Goal: Information Seeking & Learning: Learn about a topic

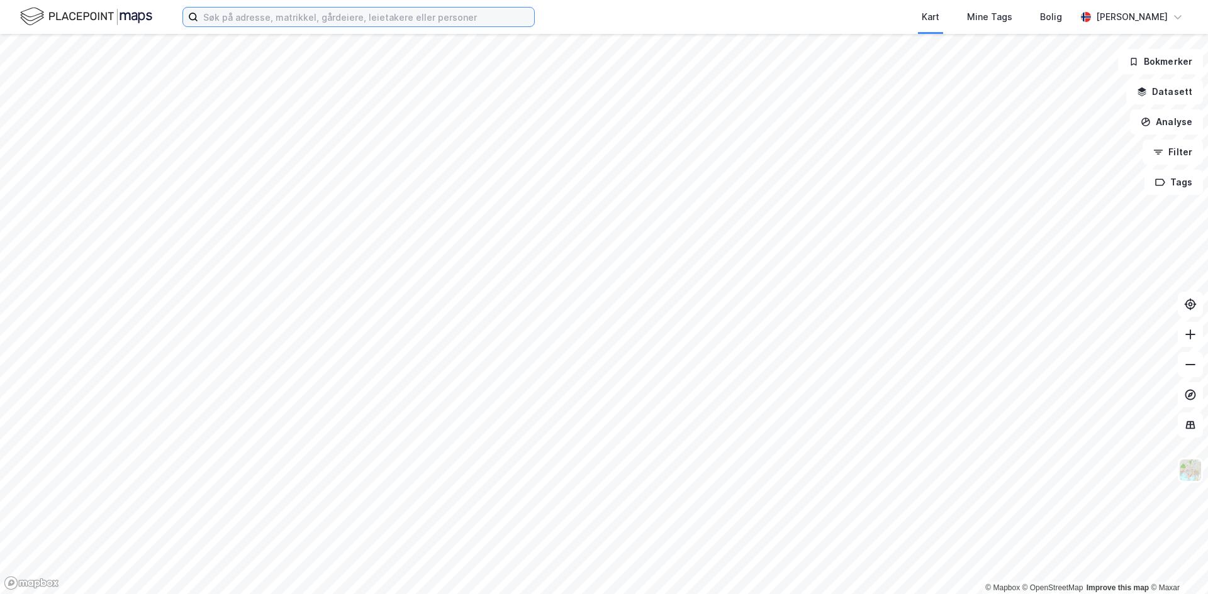
click at [313, 24] on input at bounding box center [366, 17] width 336 height 19
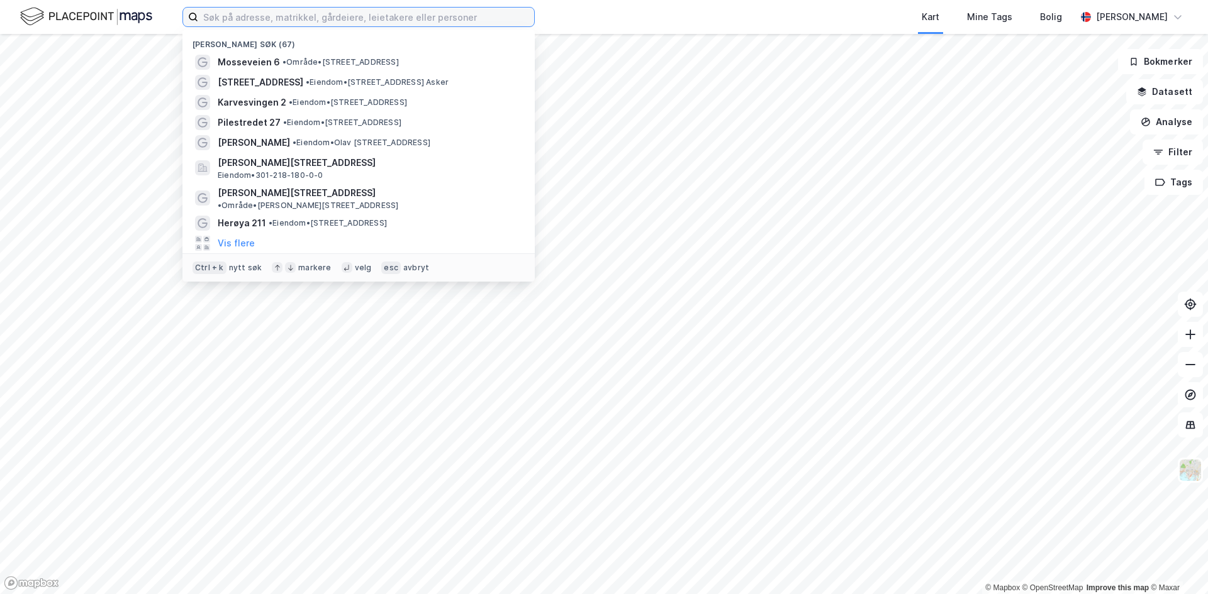
paste input "[STREET_ADDRESS]"
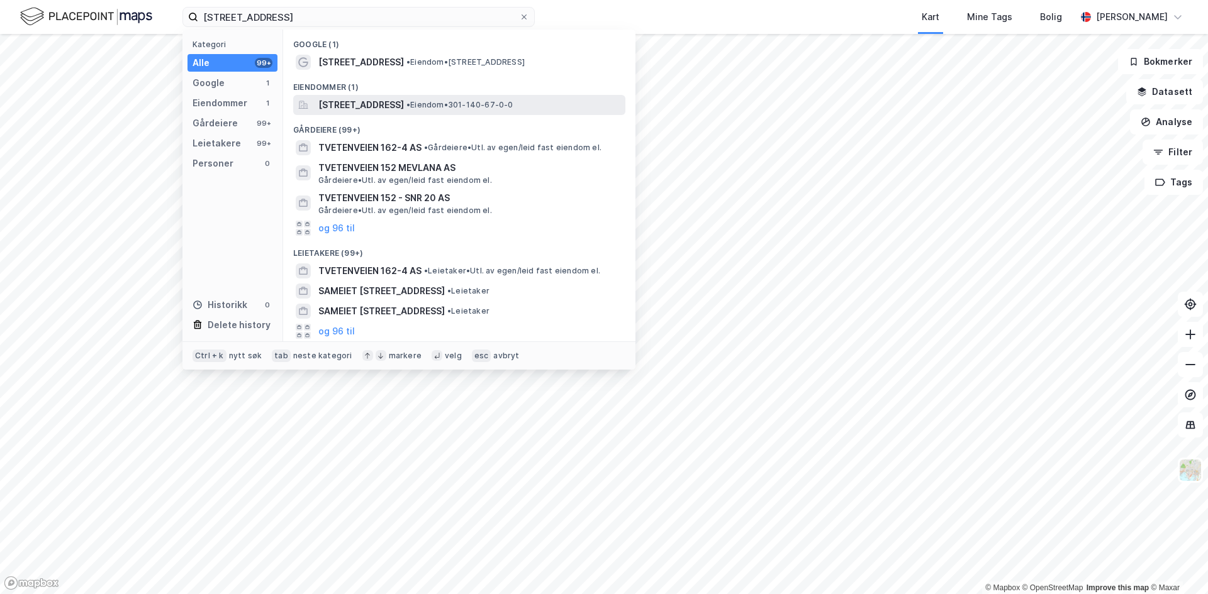
click at [340, 109] on span "[STREET_ADDRESS]" at bounding box center [361, 105] width 86 height 15
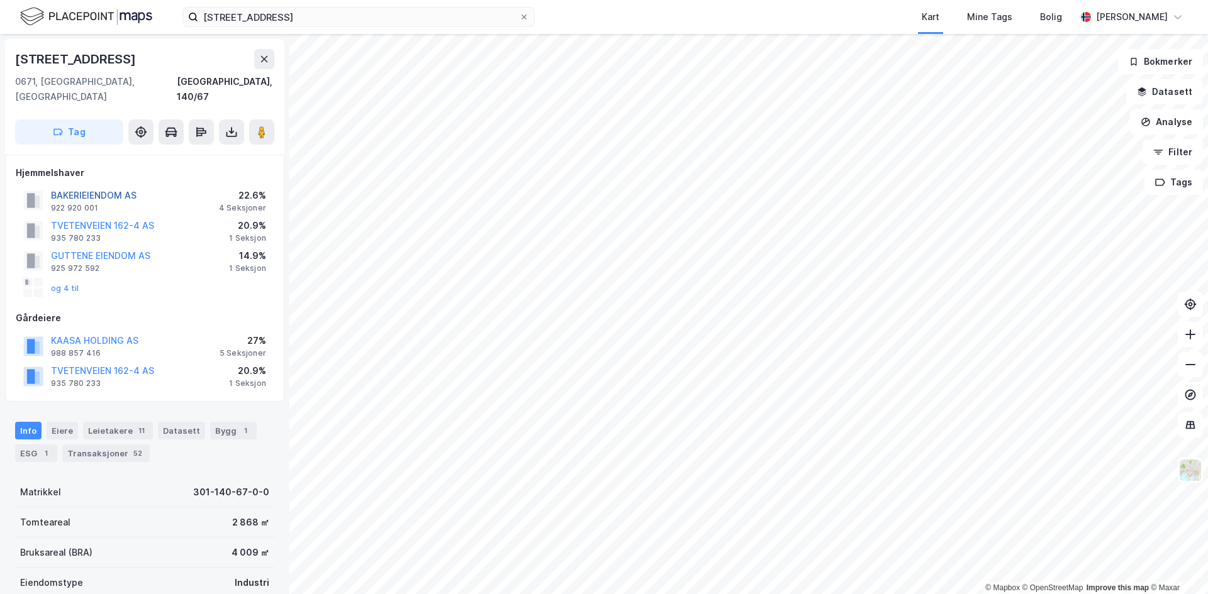
click at [0, 0] on button "BAKERIEIENDOM AS" at bounding box center [0, 0] width 0 height 0
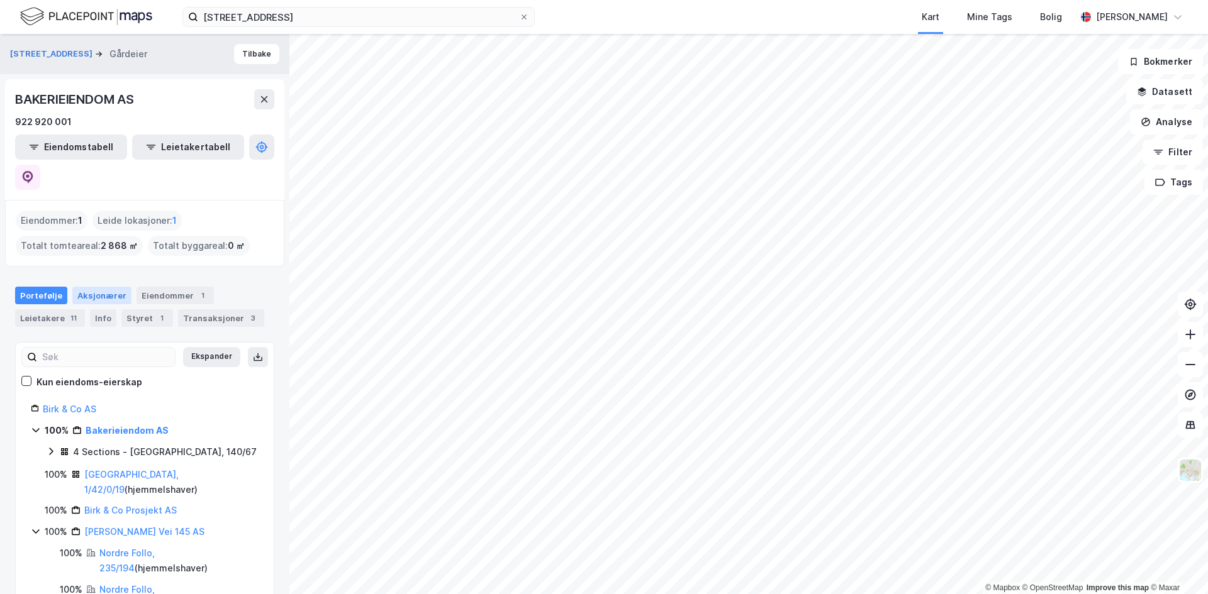
click at [102, 287] on div "Aksjonærer" at bounding box center [101, 296] width 59 height 18
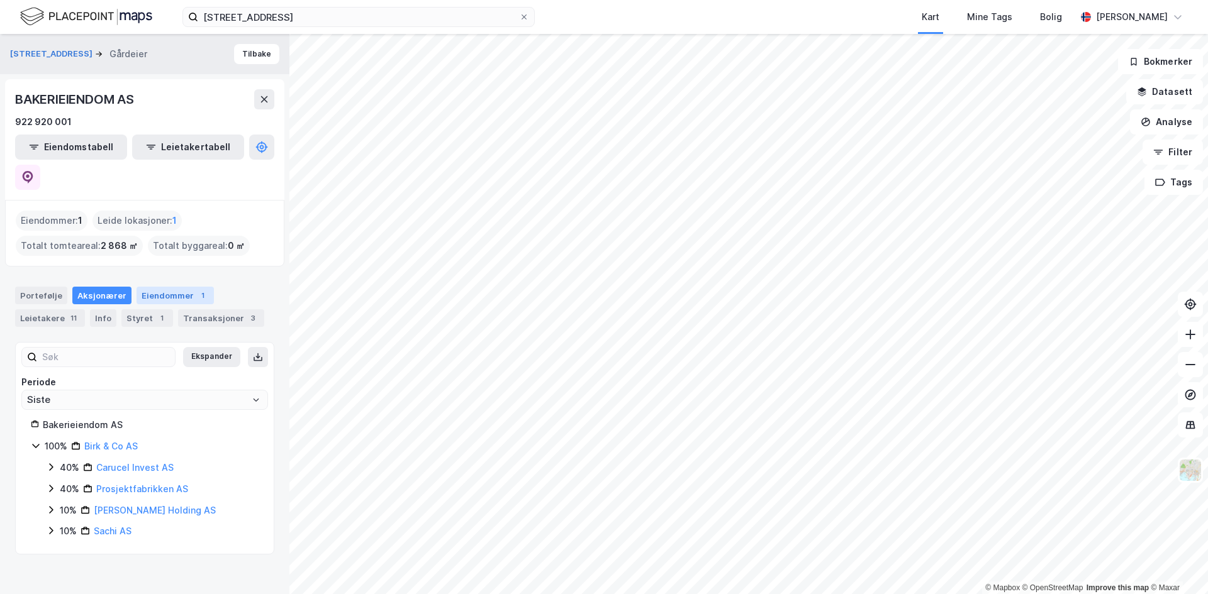
click at [165, 287] on div "Eiendommer 1" at bounding box center [175, 296] width 77 height 18
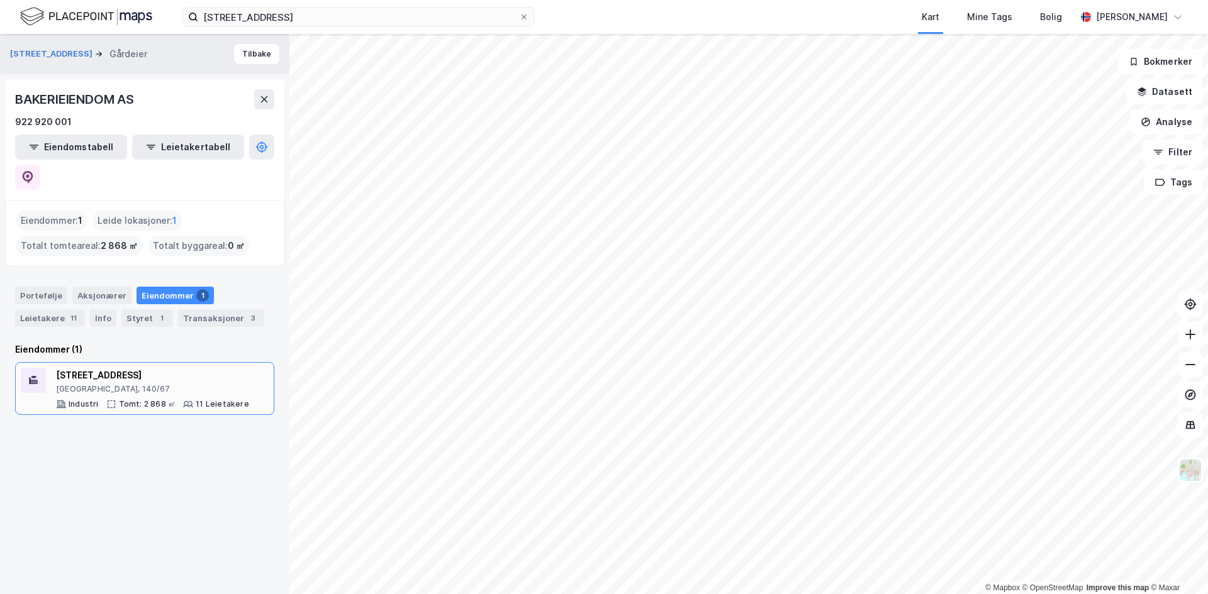
click at [101, 384] on div "[GEOGRAPHIC_DATA], 140/67" at bounding box center [152, 389] width 193 height 10
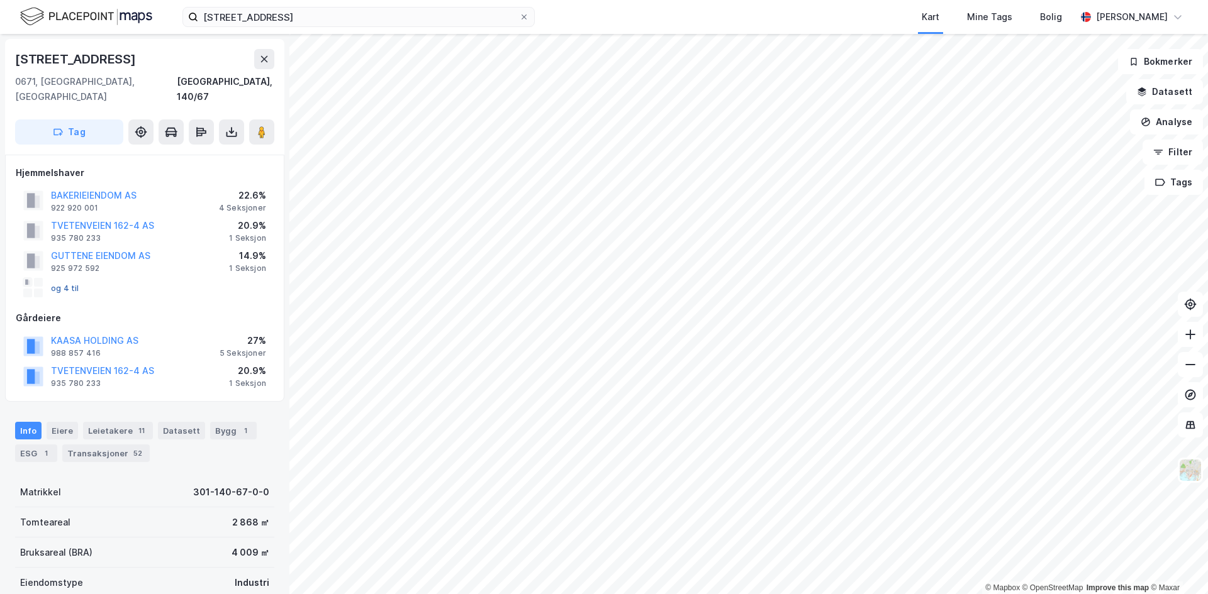
click at [0, 0] on button "og 4 til" at bounding box center [0, 0] width 0 height 0
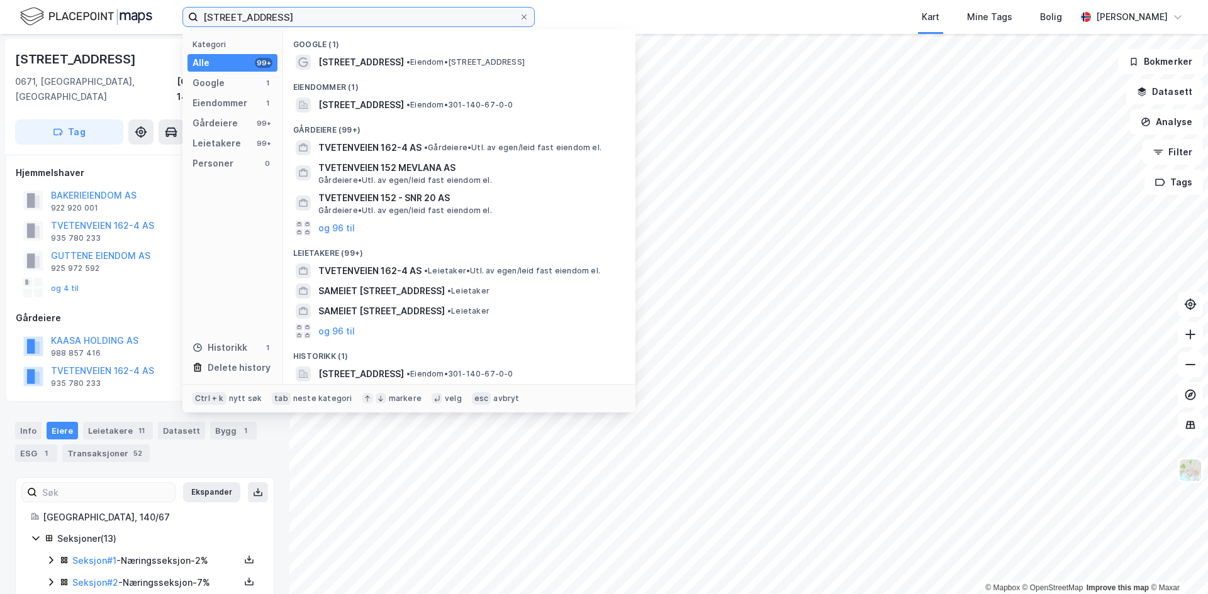
drag, startPoint x: 321, startPoint y: 13, endPoint x: 114, endPoint y: 9, distance: 207.0
click at [114, 9] on div "Tvetenveien 162 Kategori Alle 99+ Google 1 Eiendommer 1 Gårdeiere 99+ Leietaker…" at bounding box center [604, 17] width 1208 height 34
paste input "Sota 1"
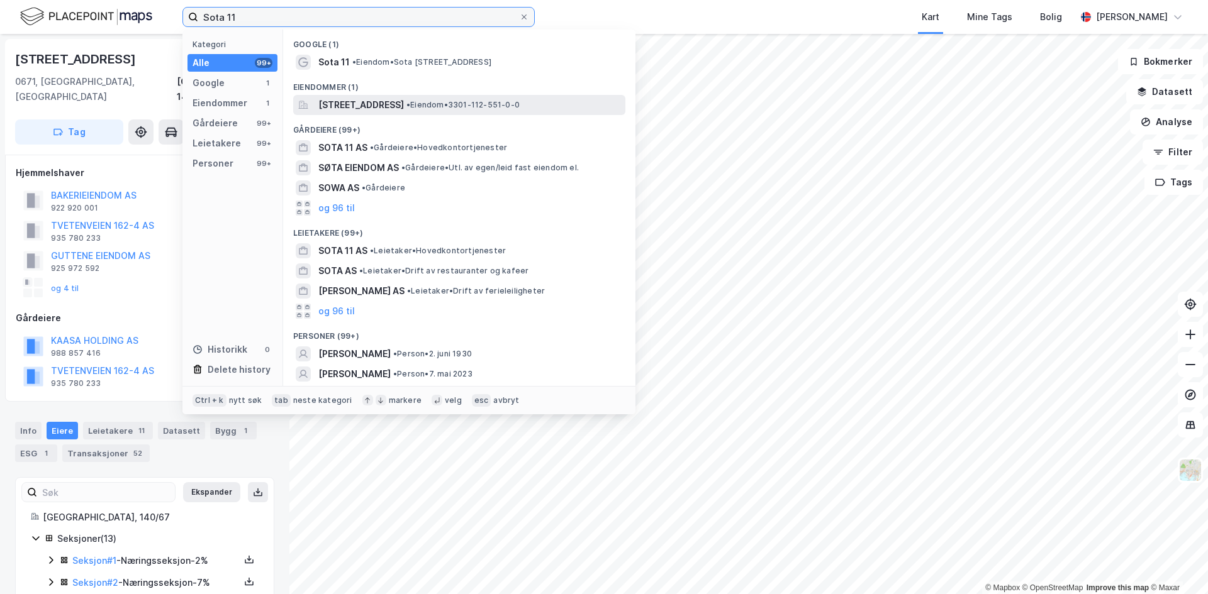
type input "Sota 11"
click at [338, 107] on span "[STREET_ADDRESS]" at bounding box center [361, 105] width 86 height 15
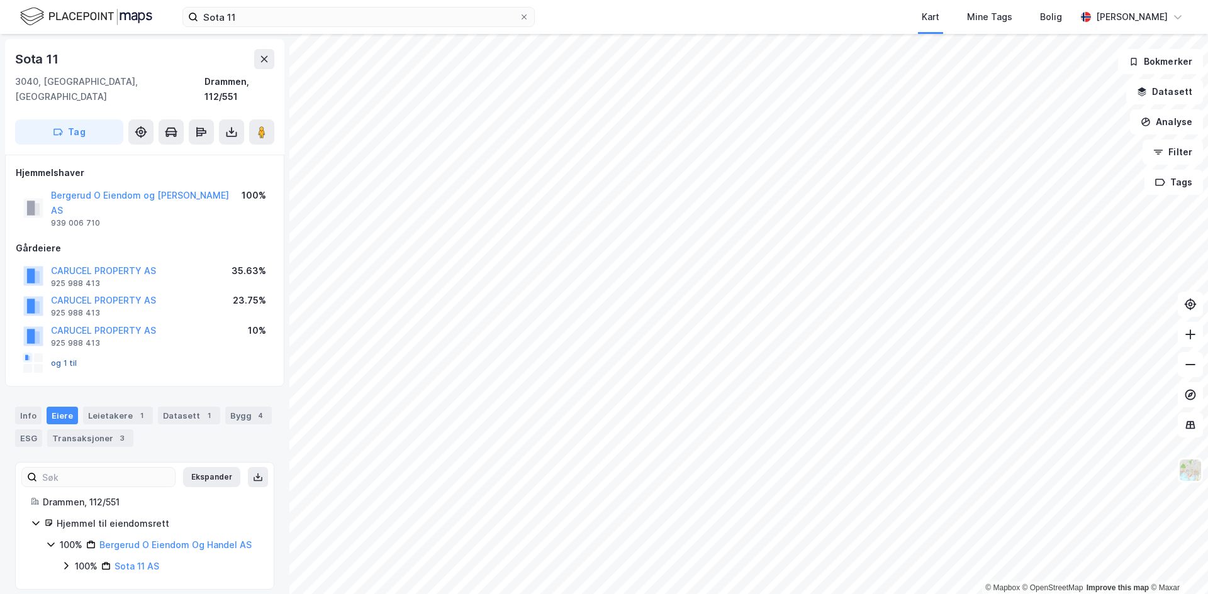
click at [0, 0] on button "og 1 til" at bounding box center [0, 0] width 0 height 0
click at [0, 0] on button "Bergerud O Eiendom og [PERSON_NAME] AS" at bounding box center [0, 0] width 0 height 0
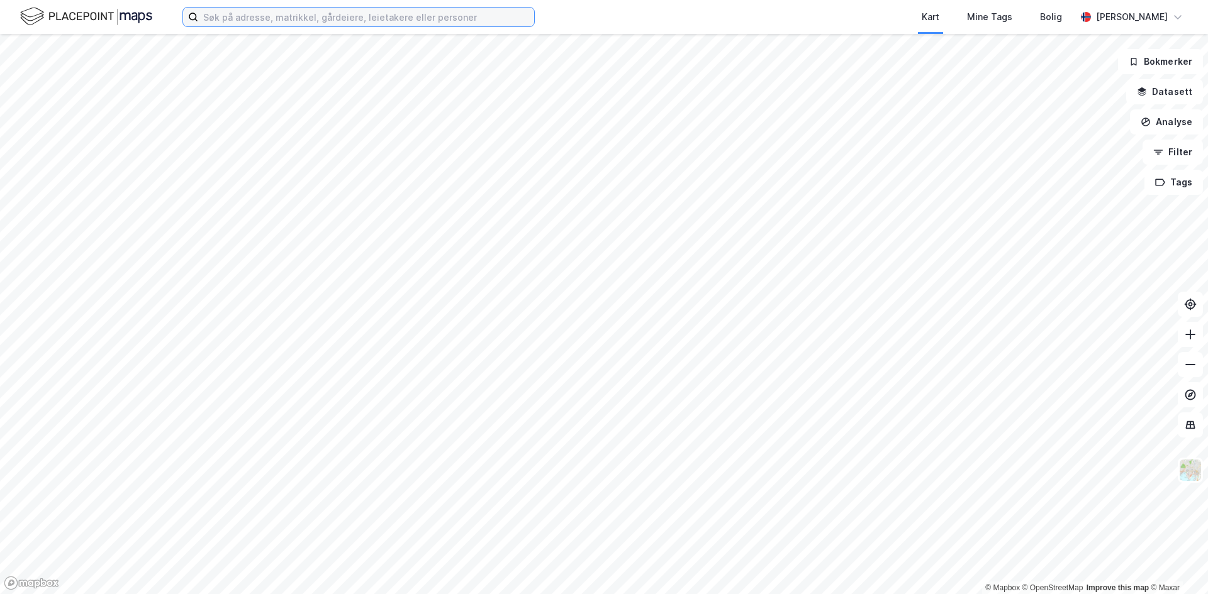
click at [323, 18] on input at bounding box center [366, 17] width 336 height 19
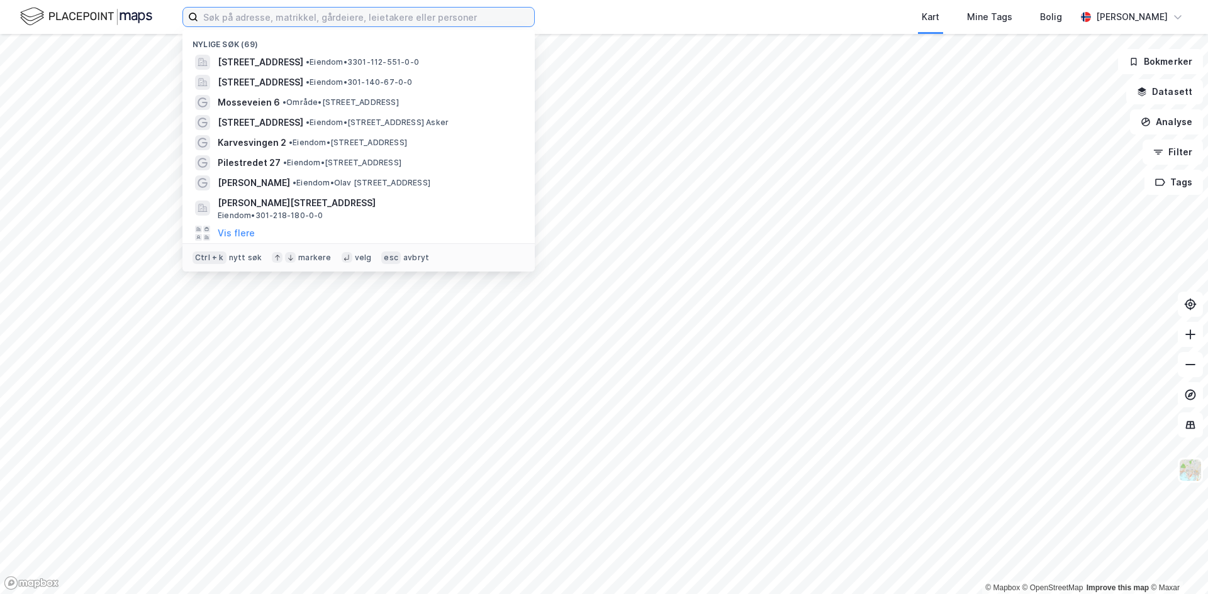
paste input "Roald Amundsens Vei 145"
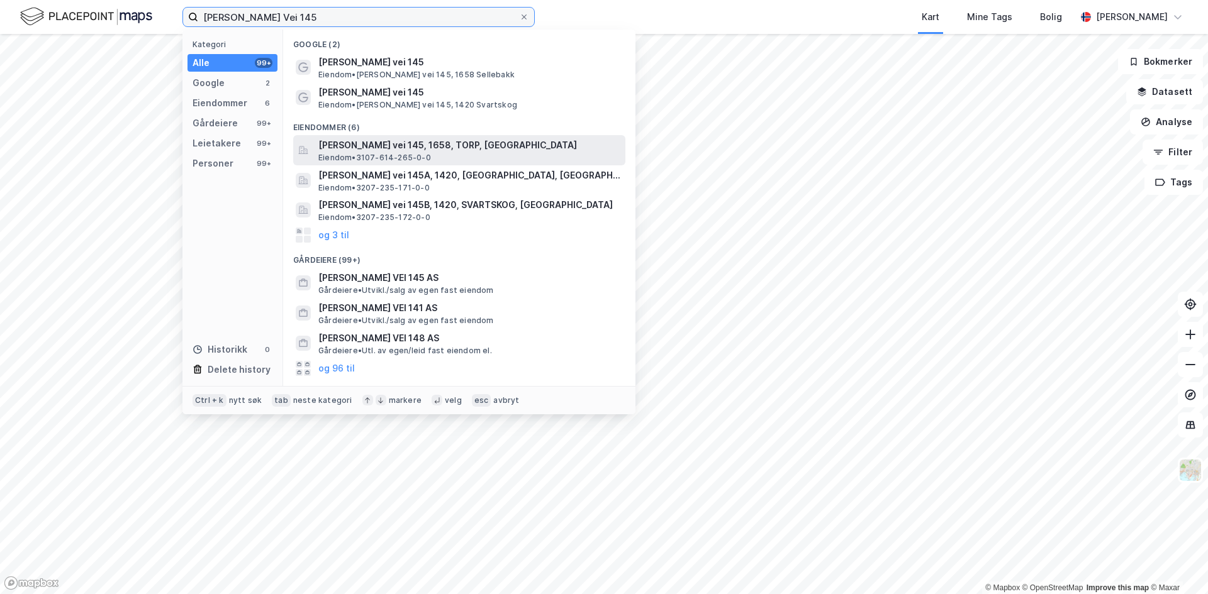
type input "Roald Amundsens Vei 145"
click at [352, 141] on span "Roald Amundsens vei 145, 1658, TORP, FREDRIKSTAD" at bounding box center [469, 145] width 302 height 15
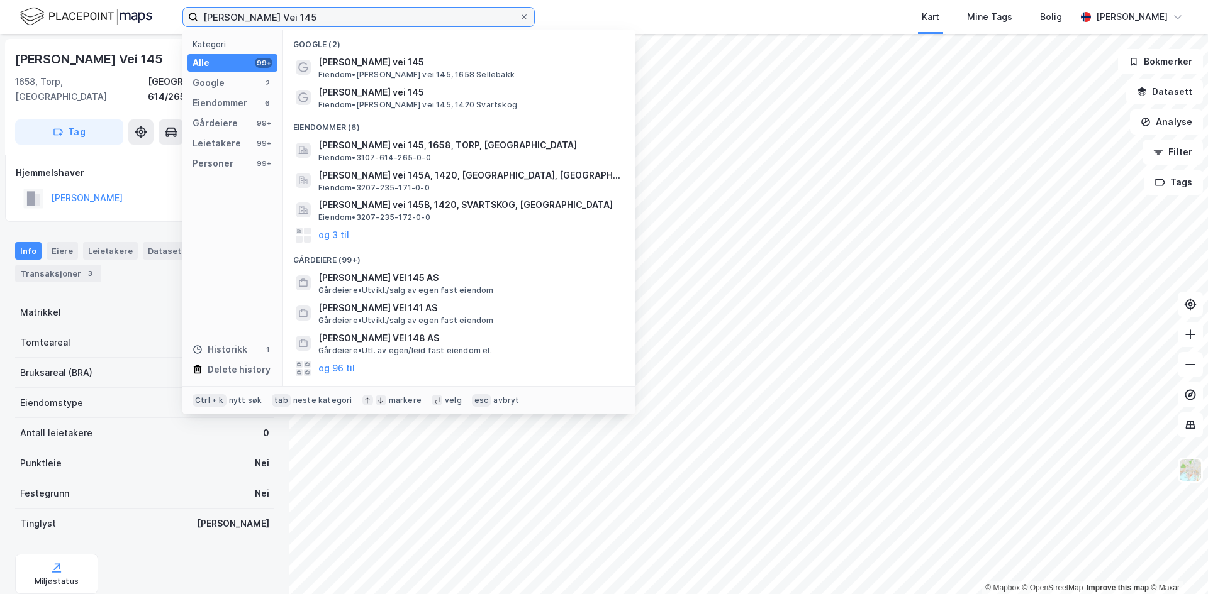
click at [345, 23] on input "Roald Amundsens Vei 145" at bounding box center [358, 17] width 321 height 19
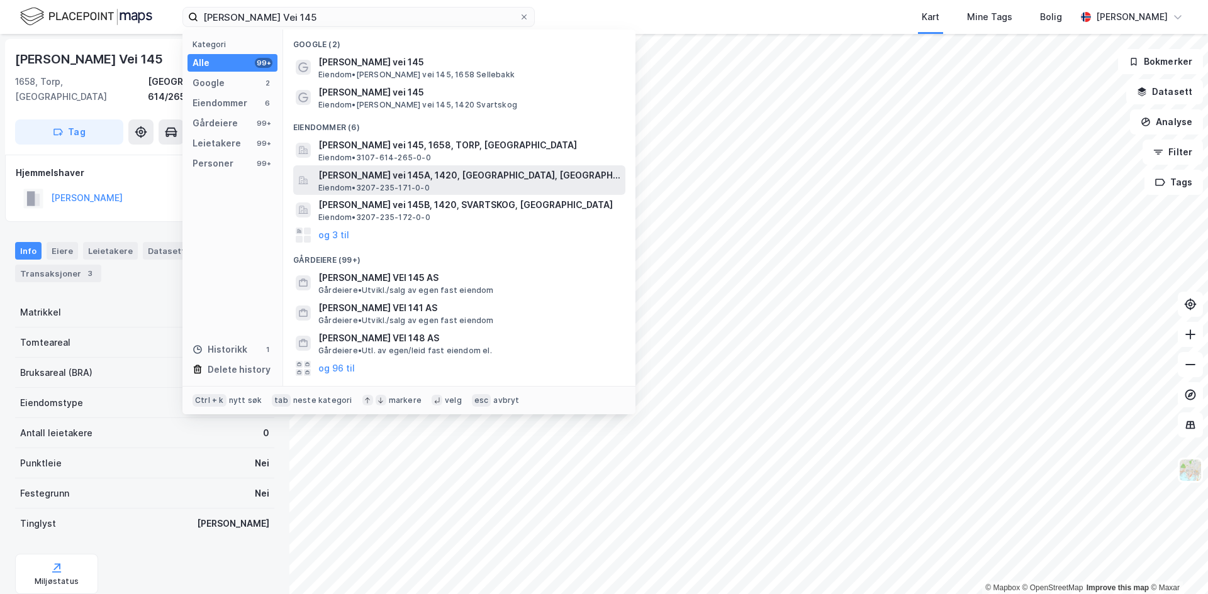
click at [382, 176] on span "Roald Amundsens vei 145A, 1420, SVARTSKOG, NORDRE FOLLO" at bounding box center [469, 175] width 302 height 15
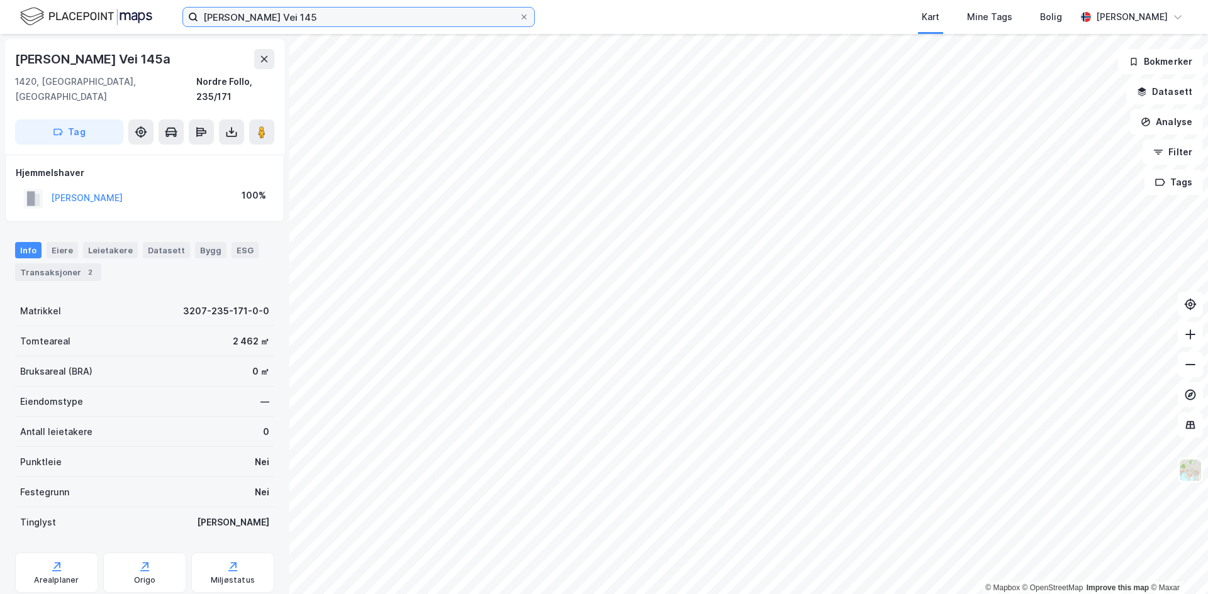
click at [333, 20] on input "Roald Amundsens Vei 145" at bounding box center [358, 17] width 321 height 19
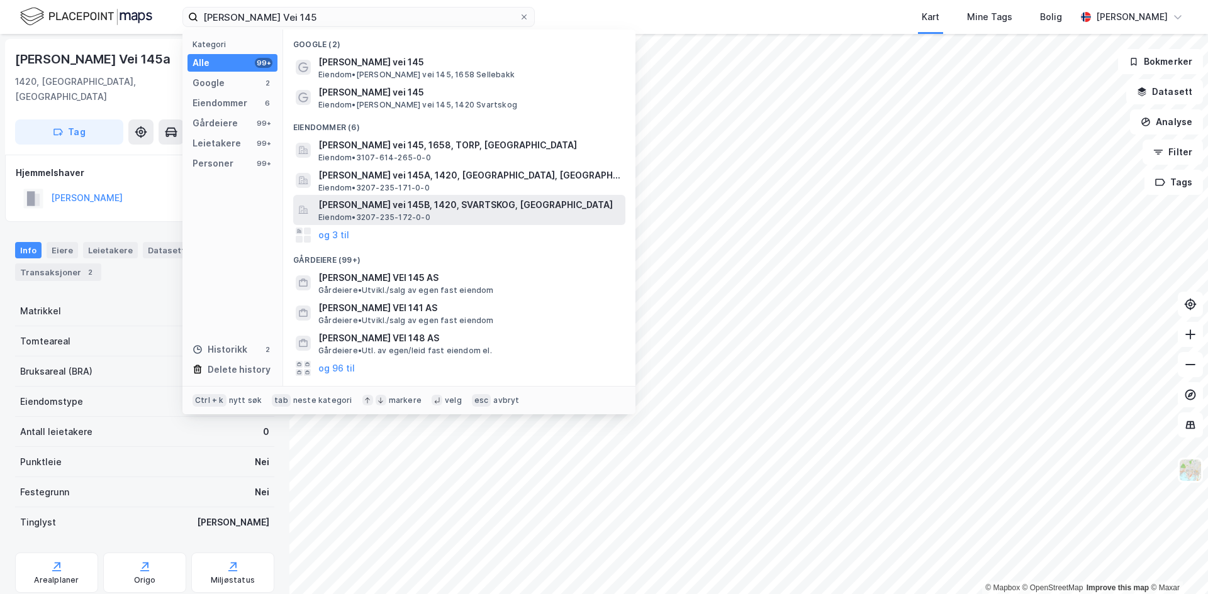
click at [393, 200] on span "Roald Amundsens vei 145B, 1420, SVARTSKOG, NORDRE FOLLO" at bounding box center [469, 205] width 302 height 15
